Goal: Transaction & Acquisition: Subscribe to service/newsletter

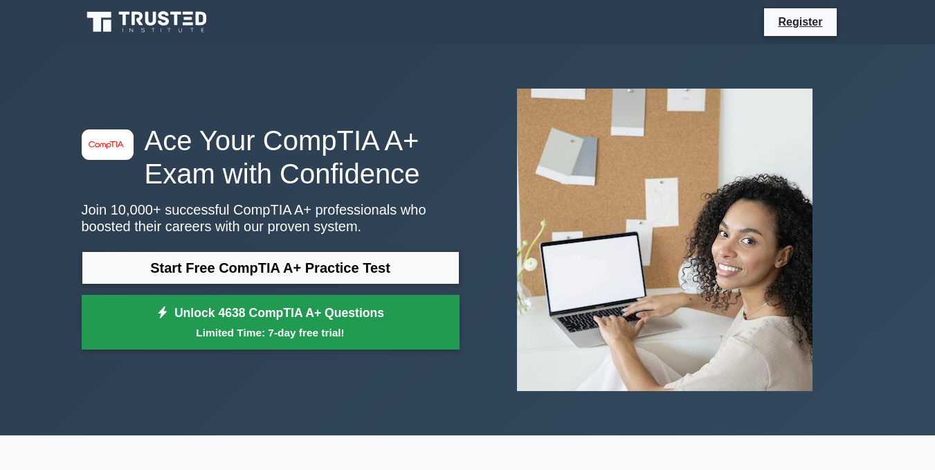
click at [350, 330] on small "Limited Time: 7-day free trial!" at bounding box center [270, 332] width 343 height 16
